Goal: Check status: Check status

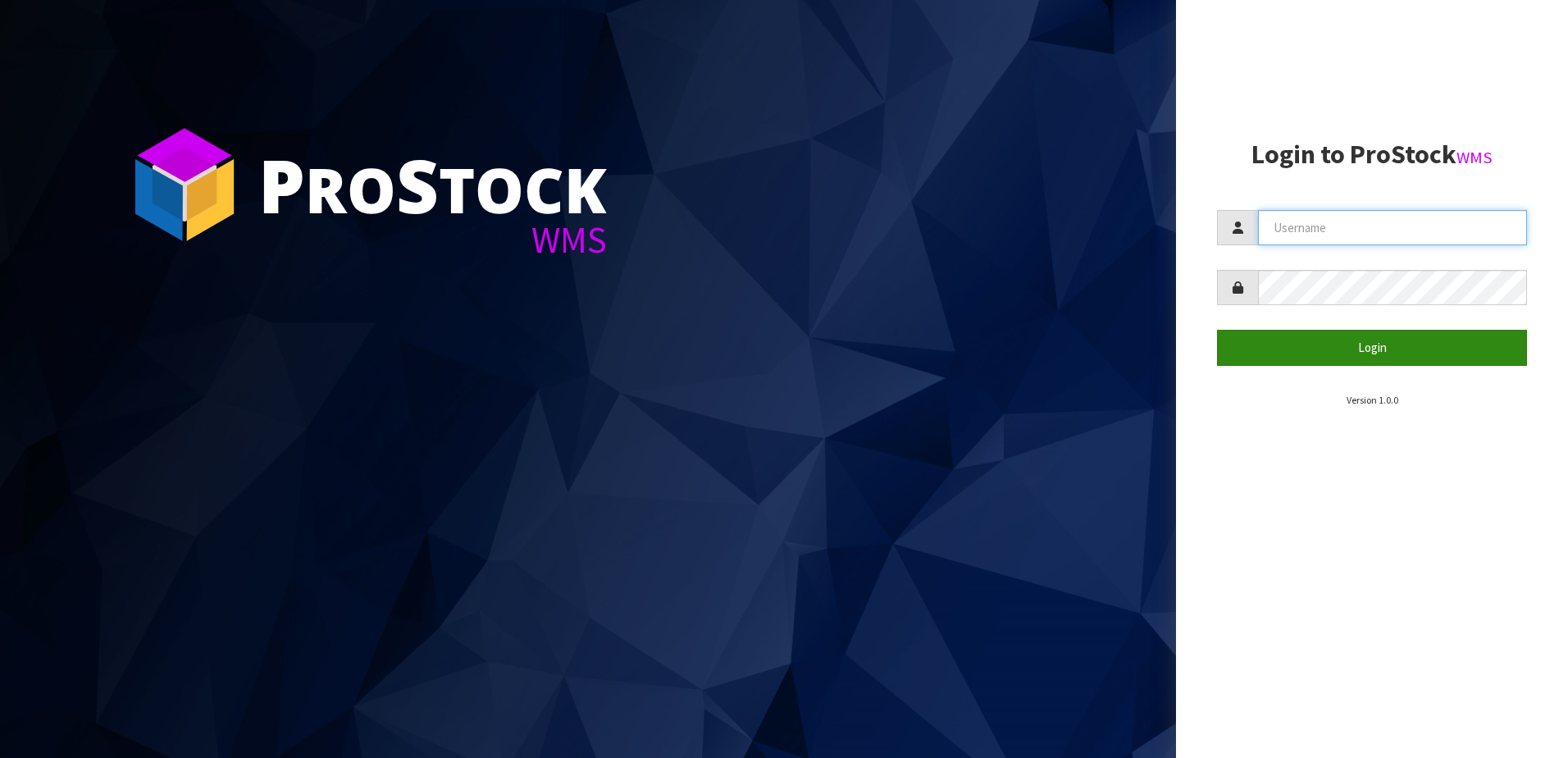
type input "NEOGEN"
click at [1334, 347] on button "Login" at bounding box center [1372, 347] width 310 height 35
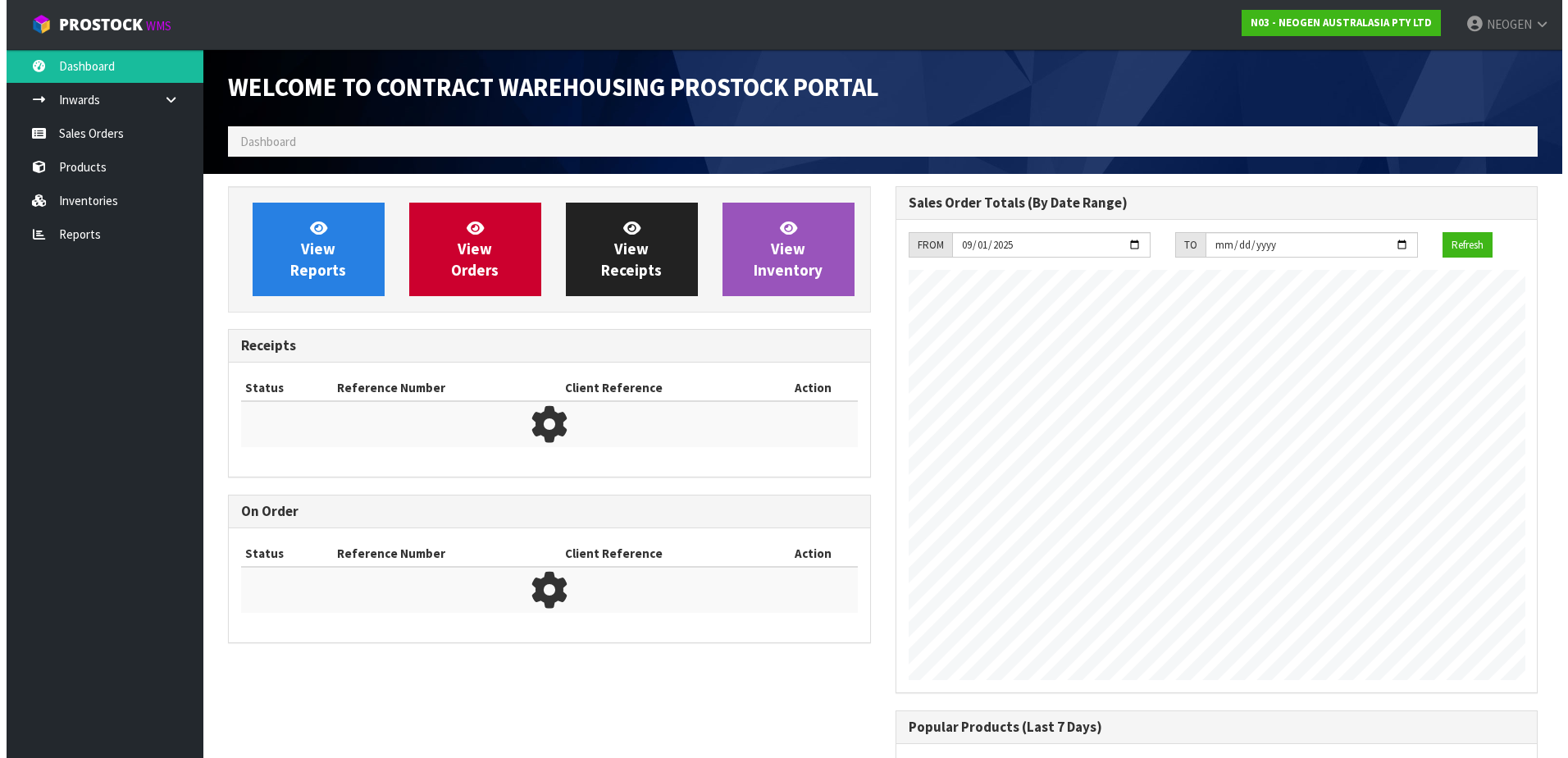
scroll to position [910, 667]
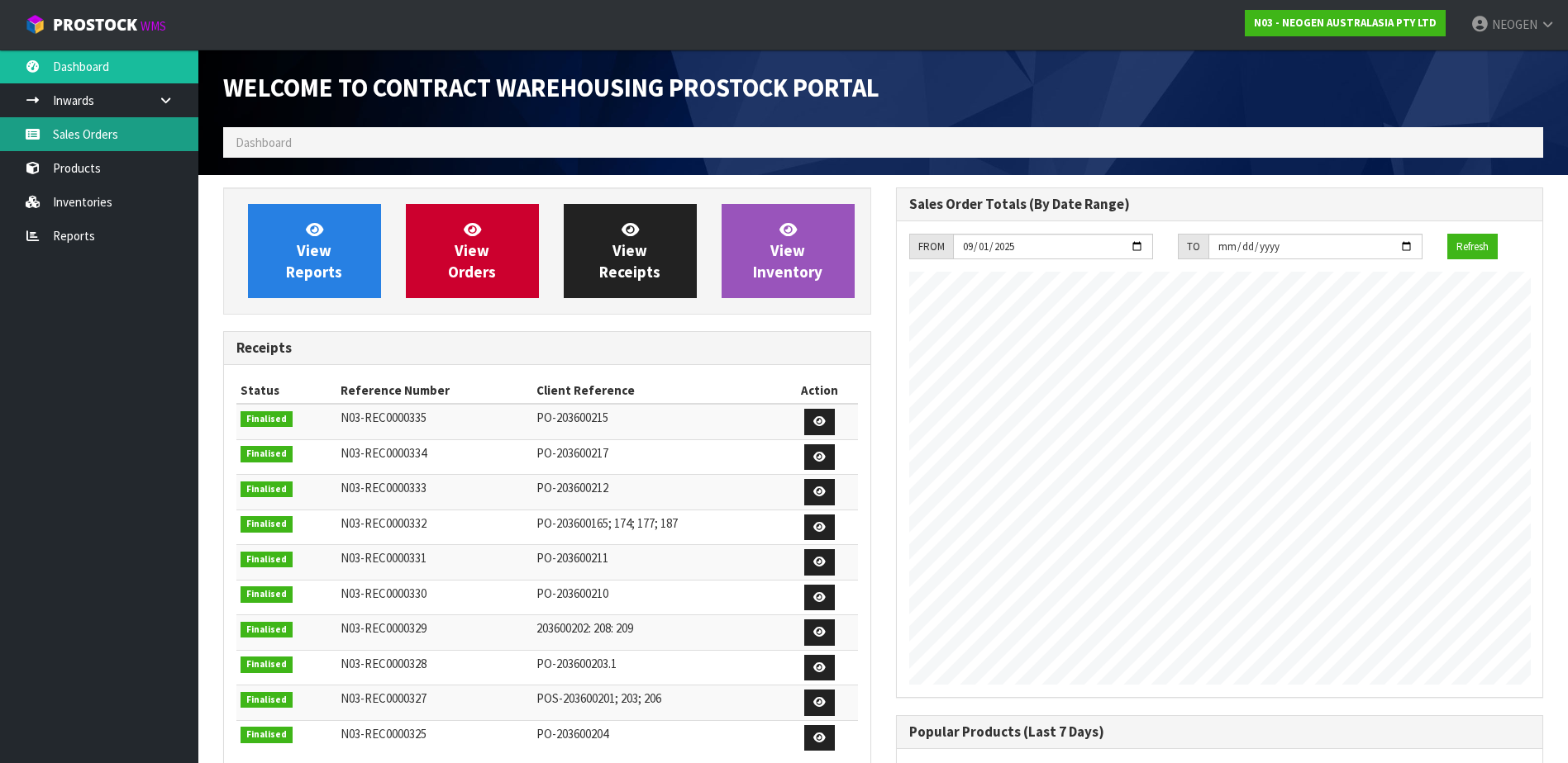
click at [98, 136] on link "Sales Orders" at bounding box center [99, 133] width 199 height 34
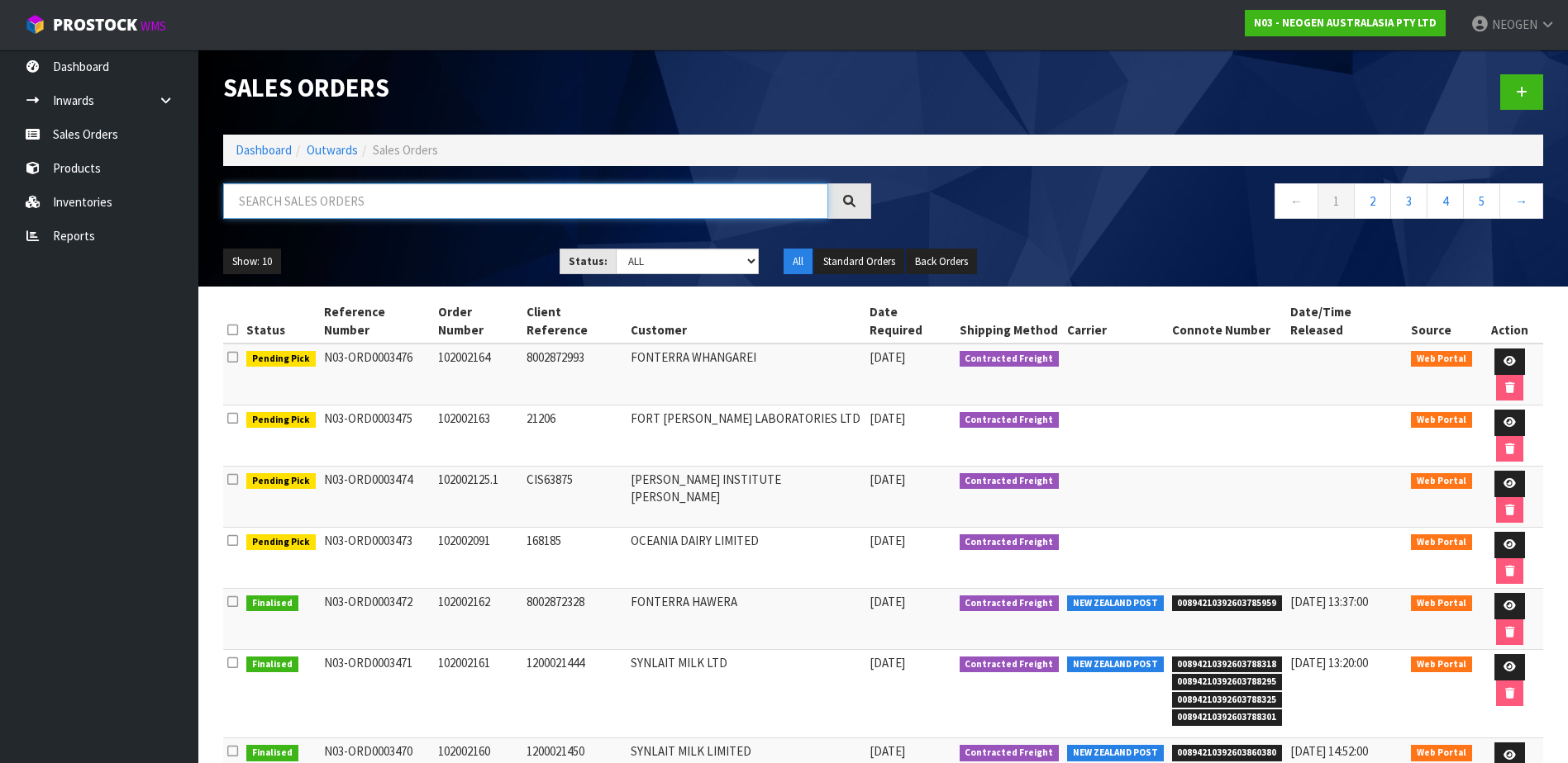
click at [287, 195] on input "text" at bounding box center [525, 200] width 605 height 35
paste input "102002161"
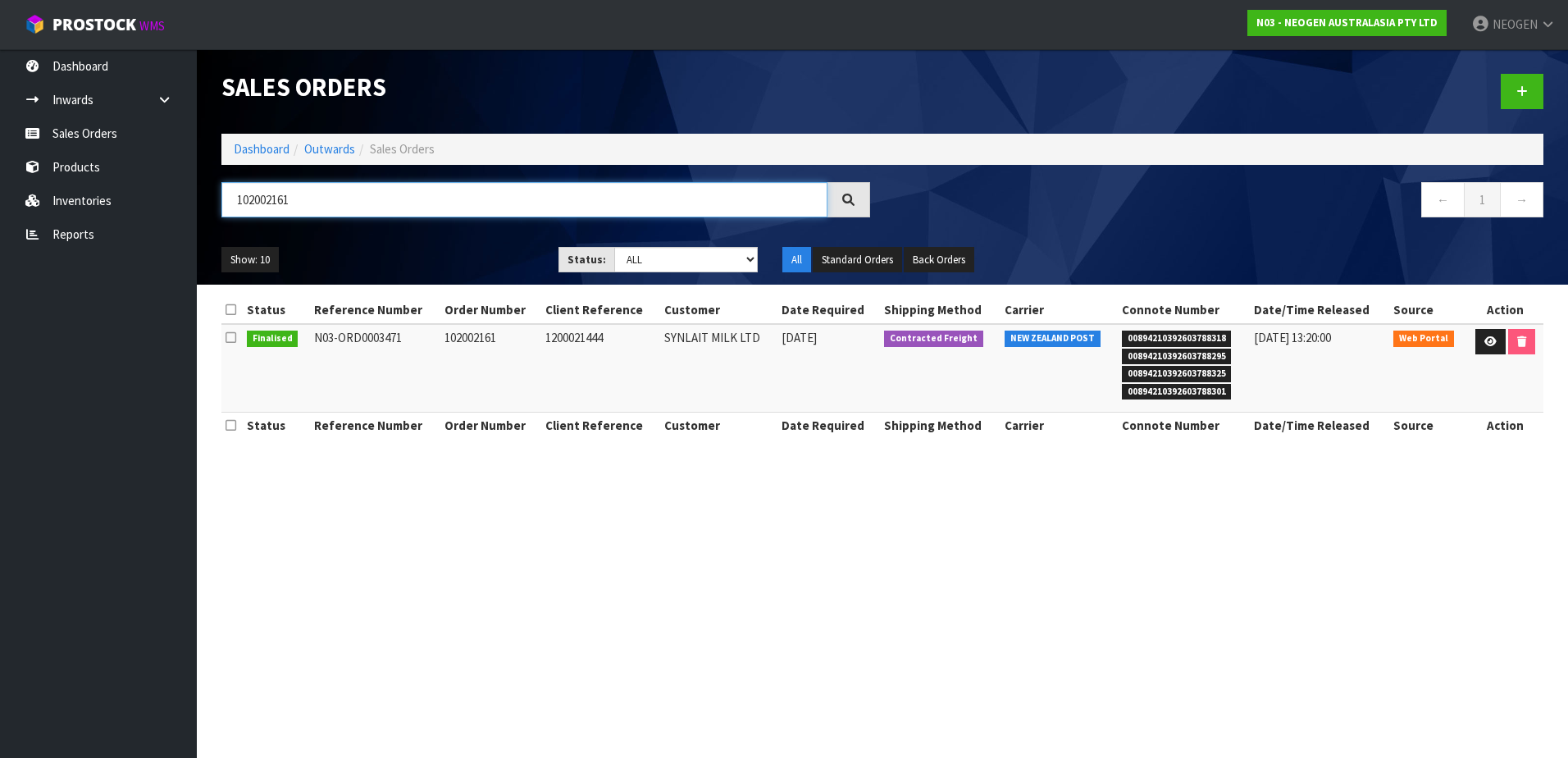
type input "102002161"
drag, startPoint x: 1224, startPoint y: 337, endPoint x: 1110, endPoint y: 344, distance: 114.2
click at [1110, 344] on tr "Finalised N03-ORD0003471 102002161 1200021444 SYNLAIT MILK LTD [DATE] Contracte…" at bounding box center [882, 368] width 1322 height 89
copy tr "00894210392603788318"
